Goal: Task Accomplishment & Management: Use online tool/utility

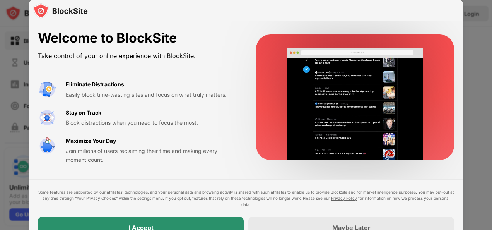
click at [150, 223] on div "I Accept" at bounding box center [141, 228] width 206 height 22
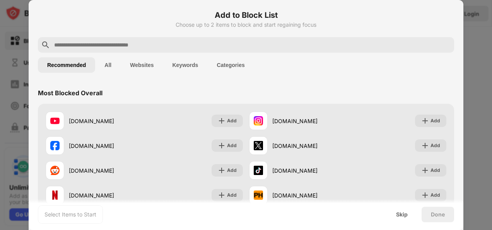
click at [304, 47] on input "text" at bounding box center [252, 44] width 398 height 9
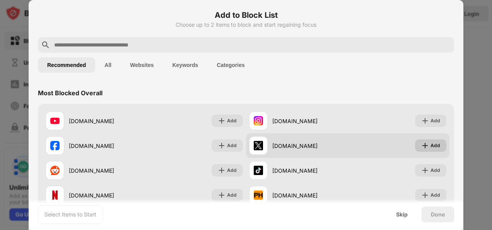
click at [415, 141] on div "Add" at bounding box center [430, 145] width 31 height 12
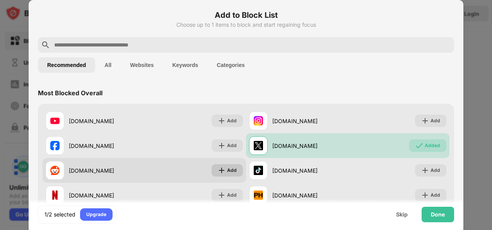
click at [223, 168] on div "Add" at bounding box center [227, 170] width 31 height 12
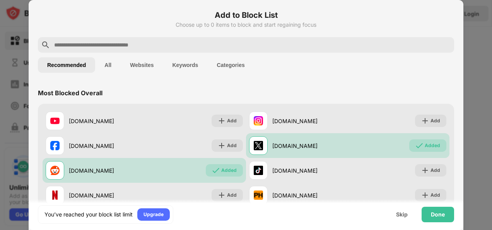
click at [201, 38] on div at bounding box center [246, 44] width 416 height 15
click at [196, 42] on input "text" at bounding box center [252, 44] width 398 height 9
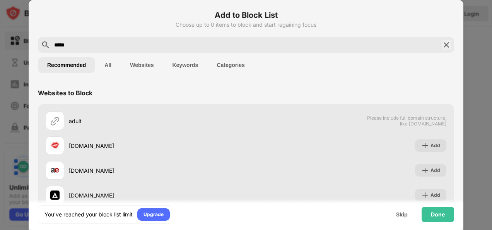
type input "*****"
click at [113, 63] on button "All" at bounding box center [108, 64] width 26 height 15
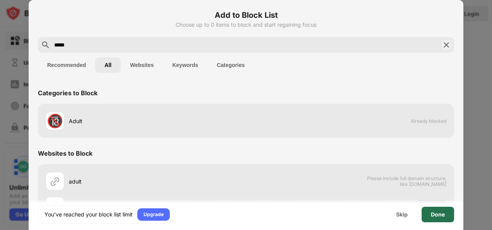
click at [435, 214] on div "Done" at bounding box center [438, 214] width 14 height 6
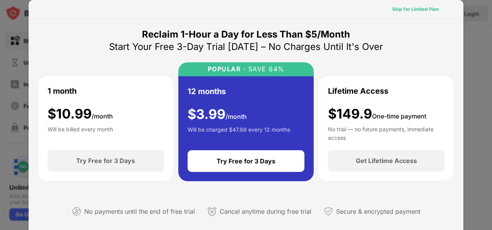
click at [418, 10] on div "Skip for Limited Plan" at bounding box center [415, 9] width 46 height 8
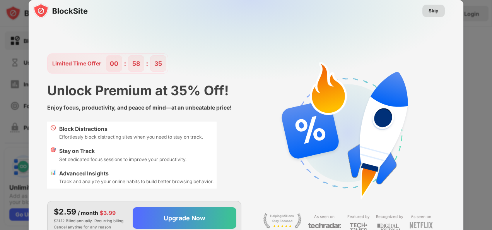
click at [433, 10] on div "Skip" at bounding box center [434, 11] width 10 height 8
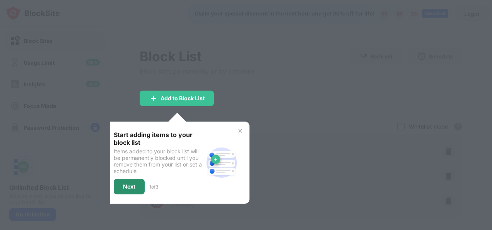
click at [126, 180] on div "Next" at bounding box center [129, 186] width 31 height 15
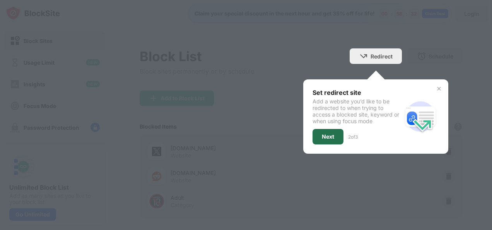
click at [326, 135] on div "Next" at bounding box center [328, 136] width 12 height 6
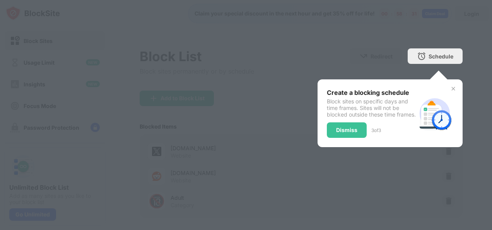
click at [345, 128] on div "Dismiss" at bounding box center [347, 129] width 40 height 15
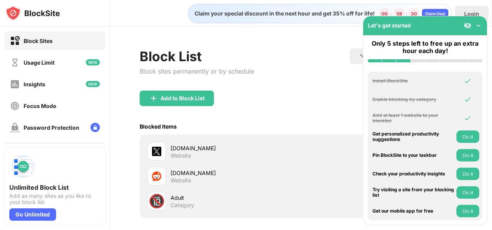
click at [345, 128] on div "Blocked Items Whitelist mode Block all websites except for those in your whitel…" at bounding box center [301, 126] width 323 height 16
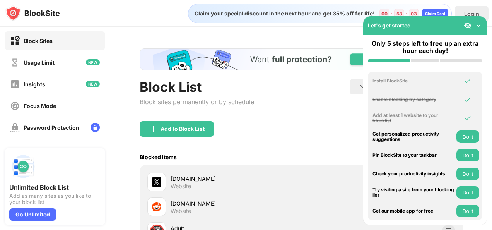
click at [477, 26] on img at bounding box center [479, 26] width 8 height 8
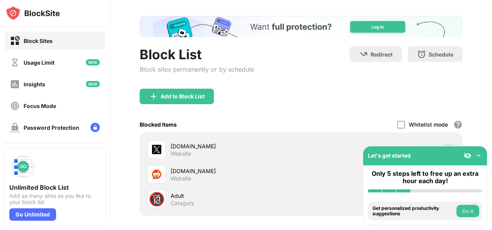
scroll to position [30, 0]
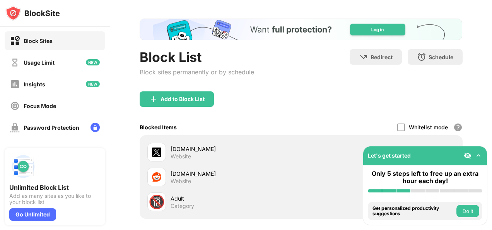
click at [478, 157] on img at bounding box center [479, 156] width 8 height 8
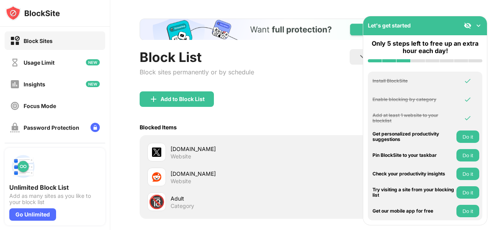
click at [480, 22] on img at bounding box center [479, 26] width 8 height 8
